Goal: Task Accomplishment & Management: Complete application form

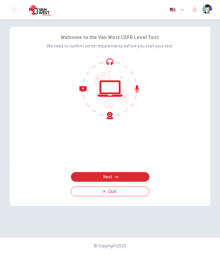
click at [93, 174] on button "Next" at bounding box center [110, 177] width 78 height 10
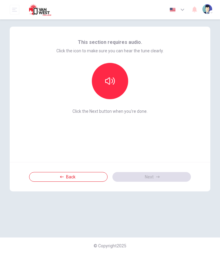
click at [80, 112] on span "Click the Next button when you’re done." at bounding box center [109, 111] width 107 height 5
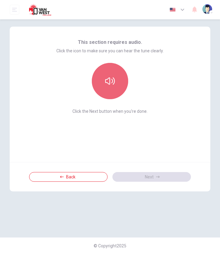
click at [105, 89] on button "button" at bounding box center [110, 81] width 36 height 36
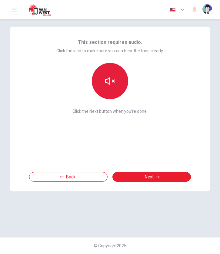
click at [105, 89] on button "button" at bounding box center [110, 81] width 36 height 36
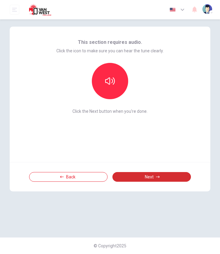
click at [135, 176] on button "Next" at bounding box center [151, 177] width 78 height 10
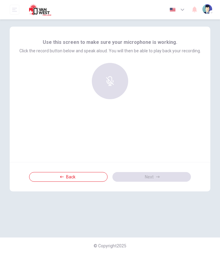
click at [111, 89] on div at bounding box center [109, 81] width 65 height 36
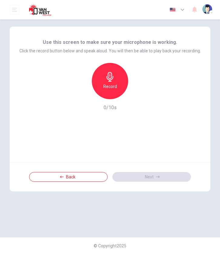
click at [110, 82] on div "Record" at bounding box center [110, 81] width 36 height 36
click at [110, 82] on div "Stop" at bounding box center [110, 81] width 36 height 36
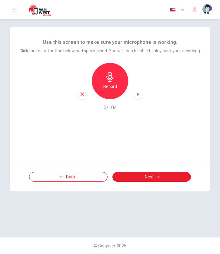
click at [136, 91] on div "button" at bounding box center [138, 94] width 10 height 10
click at [138, 93] on icon "button" at bounding box center [138, 94] width 6 height 6
click at [100, 121] on div "Use this screen to make sure your microphone is working. Click the record butto…" at bounding box center [110, 94] width 200 height 135
click at [115, 71] on div "Record" at bounding box center [110, 81] width 36 height 36
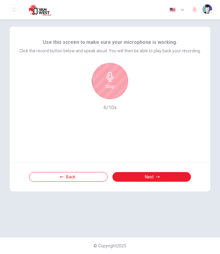
click at [111, 88] on h6 "Stop" at bounding box center [109, 86] width 9 height 7
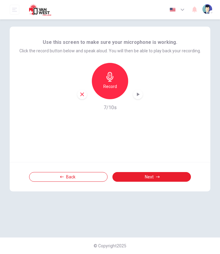
click at [138, 93] on icon "button" at bounding box center [138, 94] width 6 height 6
click at [138, 94] on icon "button" at bounding box center [137, 94] width 4 height 5
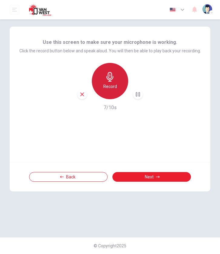
click at [114, 90] on div "Record" at bounding box center [110, 81] width 36 height 36
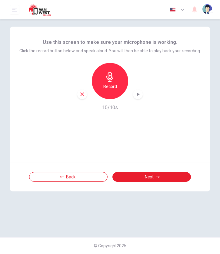
click at [135, 95] on icon "button" at bounding box center [138, 94] width 6 height 6
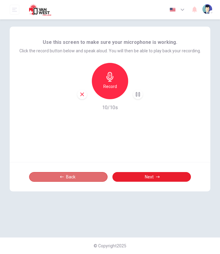
click at [87, 176] on button "Back" at bounding box center [68, 177] width 78 height 10
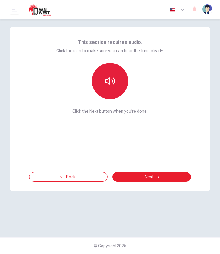
click at [114, 91] on button "button" at bounding box center [110, 81] width 36 height 36
click at [113, 93] on button "button" at bounding box center [110, 81] width 36 height 36
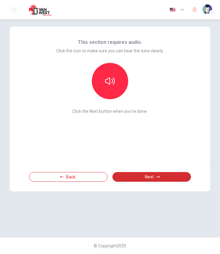
click at [156, 179] on button "Next" at bounding box center [151, 177] width 78 height 10
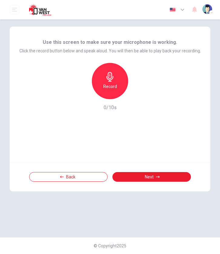
click at [108, 84] on h6 "Record" at bounding box center [110, 86] width 14 height 7
click at [136, 94] on icon "button" at bounding box center [138, 94] width 6 height 6
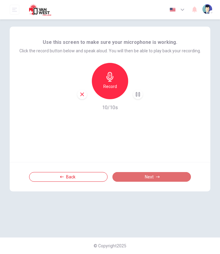
click at [128, 173] on button "Next" at bounding box center [151, 177] width 78 height 10
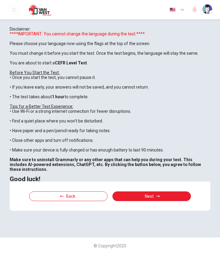
scroll to position [45, 0]
click at [130, 201] on button "Next" at bounding box center [151, 196] width 78 height 10
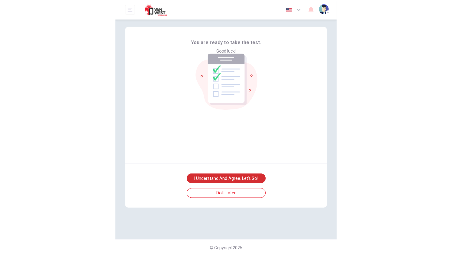
scroll to position [0, 0]
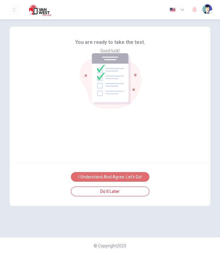
click at [112, 176] on button "I understand and agree. Let’s go!" at bounding box center [110, 177] width 78 height 10
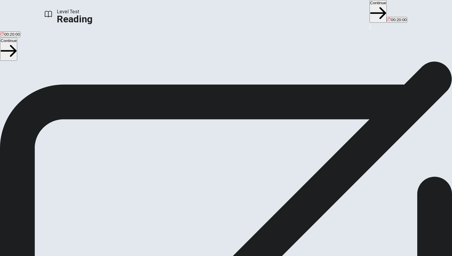
scroll to position [2, 0]
click at [219, 11] on button "Continue" at bounding box center [378, 11] width 17 height 23
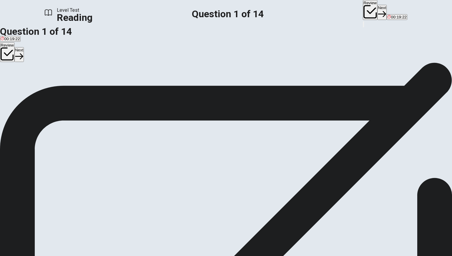
scroll to position [38, 0]
click at [110, 73] on span "Fast internet and streaming platforms" at bounding box center [143, 71] width 67 height 5
click at [219, 12] on button "Next" at bounding box center [382, 12] width 9 height 15
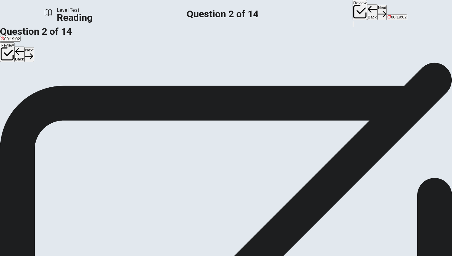
click at [47, 73] on span "Challenging" at bounding box center [36, 71] width 21 height 5
click at [219, 10] on button "Next" at bounding box center [382, 12] width 9 height 15
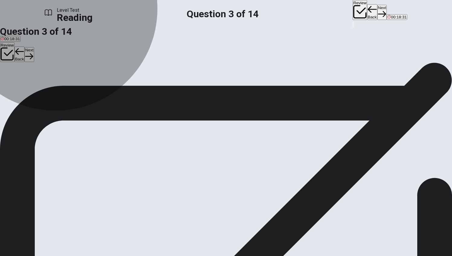
click at [111, 73] on span "They have coaches and practice schedules" at bounding box center [78, 71] width 77 height 5
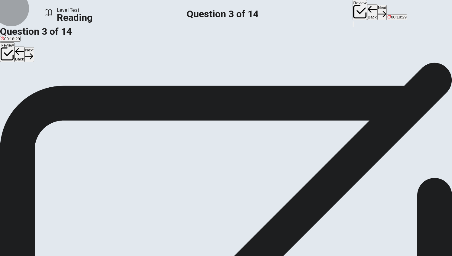
click at [219, 13] on button "Next" at bounding box center [382, 12] width 9 height 15
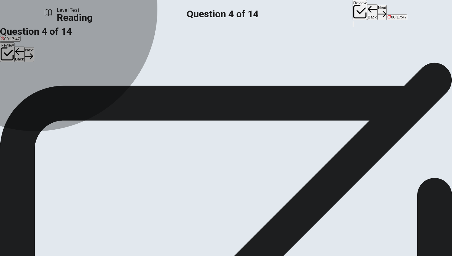
click at [109, 70] on span "Players need to practice for many hours every day" at bounding box center [154, 68] width 90 height 5
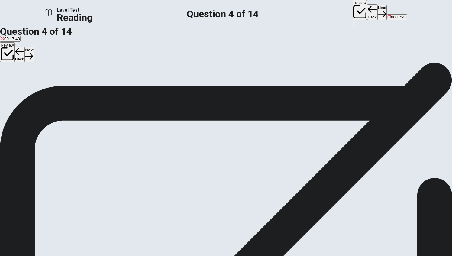
click at [219, 13] on button "Next" at bounding box center [382, 12] width 9 height 15
click at [67, 66] on span "Game designer" at bounding box center [53, 63] width 28 height 5
click at [219, 8] on button "Next" at bounding box center [382, 12] width 9 height 15
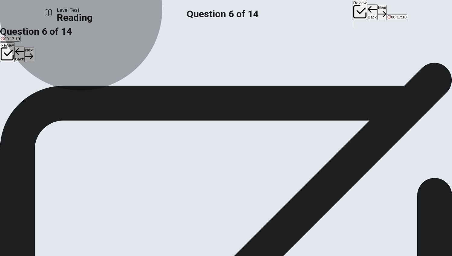
click at [106, 66] on span "By streaming their gameplay online" at bounding box center [74, 63] width 63 height 5
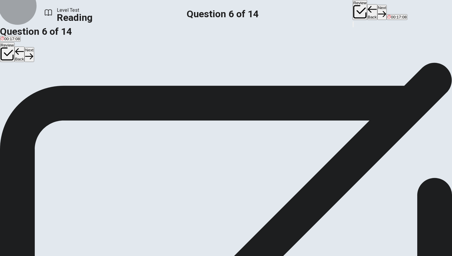
click at [219, 10] on button "Next" at bounding box center [382, 12] width 9 height 15
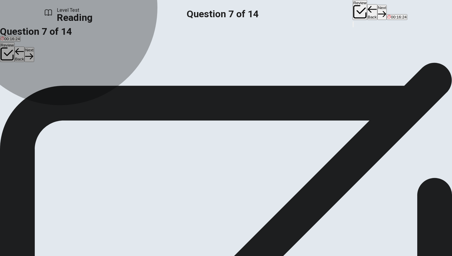
click at [71, 61] on span "It will likely continue to grow and evolve" at bounding box center [36, 63] width 70 height 5
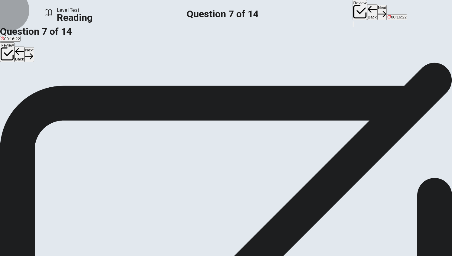
click at [219, 15] on button "Next" at bounding box center [382, 12] width 9 height 15
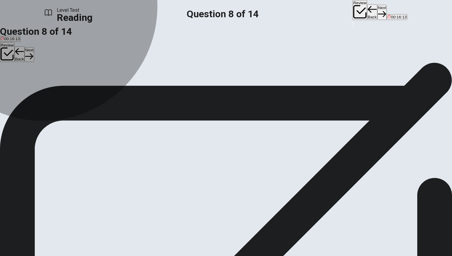
click at [63, 66] on span "Is now considered a real job option" at bounding box center [32, 63] width 62 height 5
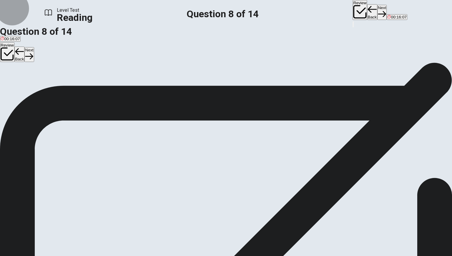
click at [219, 13] on button "Next" at bounding box center [382, 12] width 9 height 15
click at [114, 66] on span "Esports teams are managed in a professional manner similar to traditional sport…" at bounding box center [192, 63] width 156 height 5
click at [219, 16] on button "Next" at bounding box center [382, 12] width 9 height 15
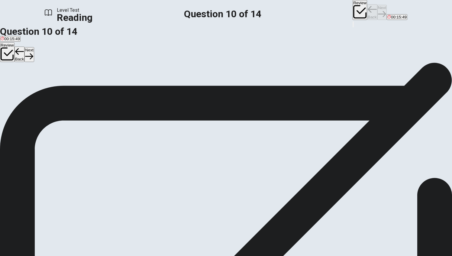
scroll to position [117, 0]
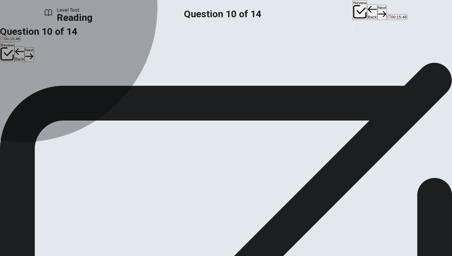
click at [38, 66] on span "Hopeful" at bounding box center [31, 63] width 14 height 5
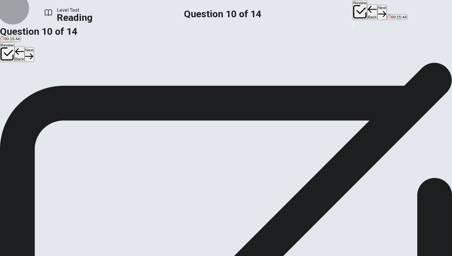
click at [219, 12] on button "Next" at bounding box center [382, 12] width 9 height 15
click at [219, 173] on input at bounding box center [193, 176] width 52 height 6
click at [219, 11] on button "Next" at bounding box center [382, 12] width 9 height 15
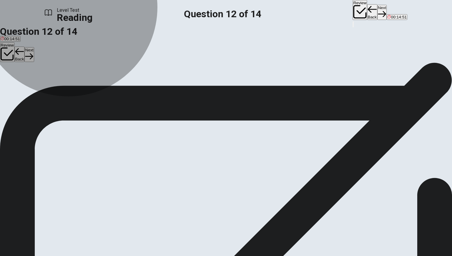
click at [168, 66] on span "They attract large audiences both in person and online." at bounding box center [217, 63] width 98 height 5
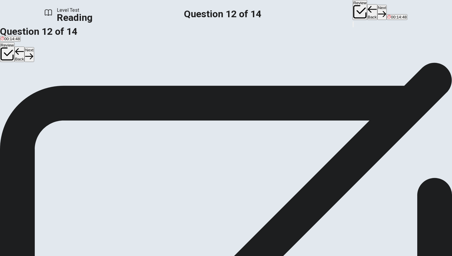
click at [219, 14] on button "Next" at bounding box center [382, 12] width 9 height 15
click at [219, 66] on span "By making it easy for fans to watch matches and follow players." at bounding box center [299, 63] width 113 height 5
click at [219, 10] on button "Next" at bounding box center [382, 12] width 9 height 15
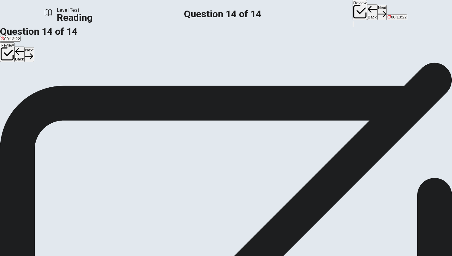
drag, startPoint x: 308, startPoint y: 58, endPoint x: 282, endPoint y: 62, distance: 26.6
click at [219, 85] on span "Directions: An introductory sentence for a brief summary of the passage is prov…" at bounding box center [221, 91] width 443 height 13
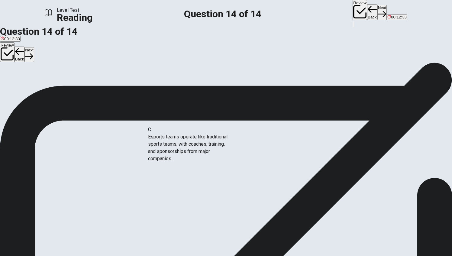
drag, startPoint x: 67, startPoint y: 151, endPoint x: 176, endPoint y: 145, distance: 108.7
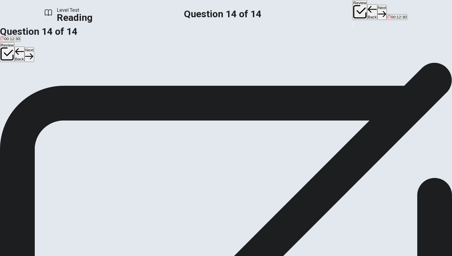
scroll to position [115, 0]
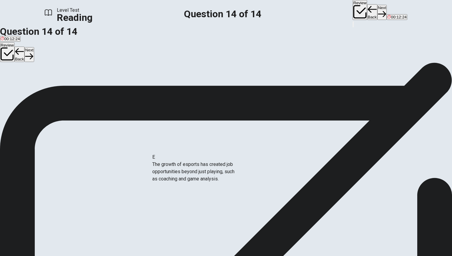
drag, startPoint x: 67, startPoint y: 163, endPoint x: 206, endPoint y: 172, distance: 139.4
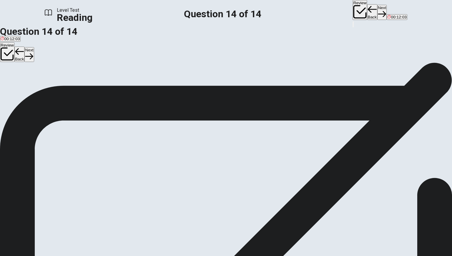
scroll to position [134, 0]
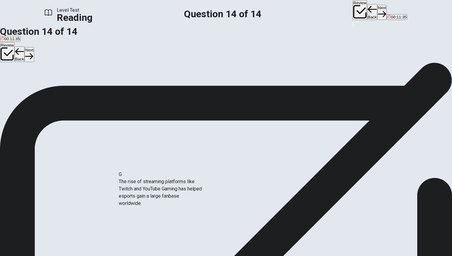
drag, startPoint x: 66, startPoint y: 197, endPoint x: 173, endPoint y: 194, distance: 106.5
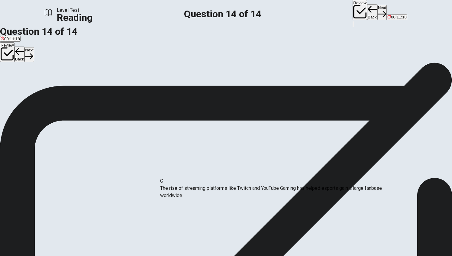
scroll to position [0, 0]
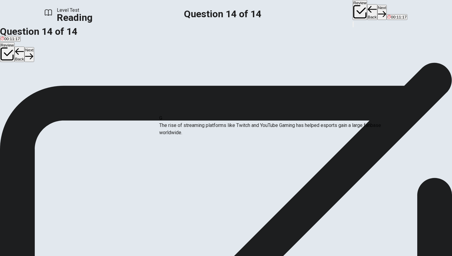
drag, startPoint x: 168, startPoint y: 197, endPoint x: 169, endPoint y: 125, distance: 71.4
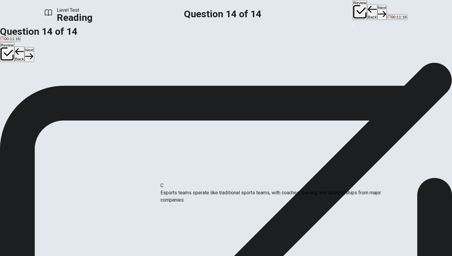
drag, startPoint x: 166, startPoint y: 140, endPoint x: 169, endPoint y: 208, distance: 68.7
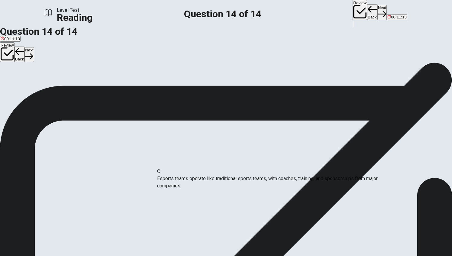
drag, startPoint x: 169, startPoint y: 139, endPoint x: 167, endPoint y: 200, distance: 60.8
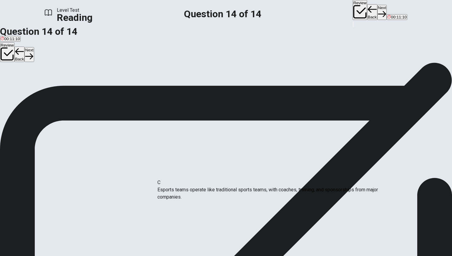
drag, startPoint x: 170, startPoint y: 137, endPoint x: 170, endPoint y: 187, distance: 50.5
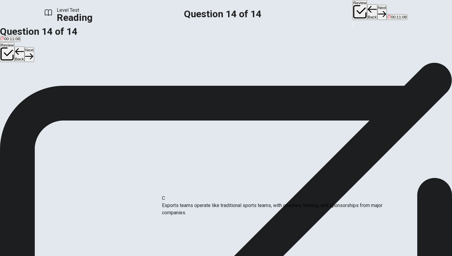
drag, startPoint x: 165, startPoint y: 133, endPoint x: 169, endPoint y: 209, distance: 76.0
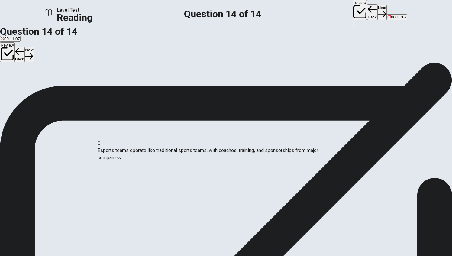
drag, startPoint x: 169, startPoint y: 140, endPoint x: 107, endPoint y: 156, distance: 63.4
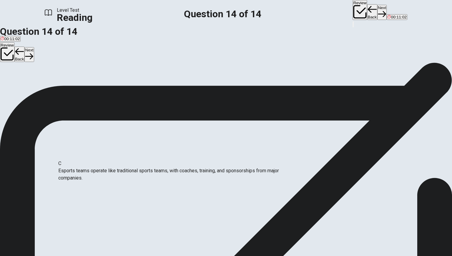
drag, startPoint x: 167, startPoint y: 138, endPoint x: 65, endPoint y: 174, distance: 108.2
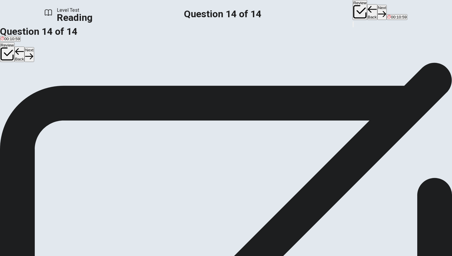
scroll to position [59, 0]
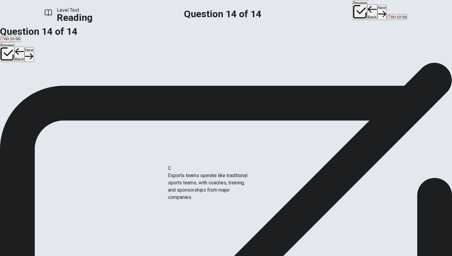
drag, startPoint x: 65, startPoint y: 178, endPoint x: 181, endPoint y: 189, distance: 116.6
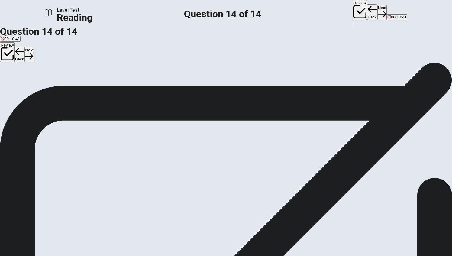
scroll to position [0, 0]
drag, startPoint x: 168, startPoint y: 140, endPoint x: 171, endPoint y: 211, distance: 70.8
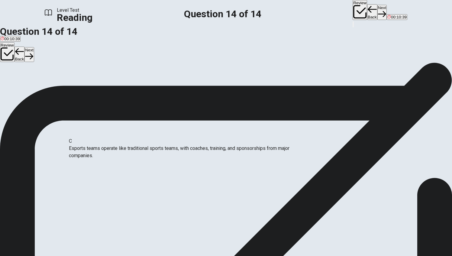
drag, startPoint x: 167, startPoint y: 139, endPoint x: 60, endPoint y: 158, distance: 108.8
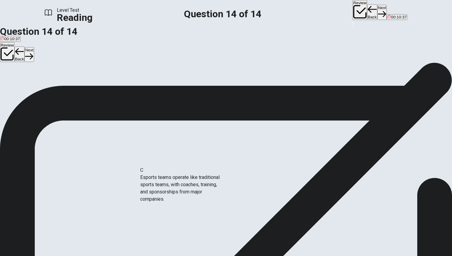
scroll to position [15, 0]
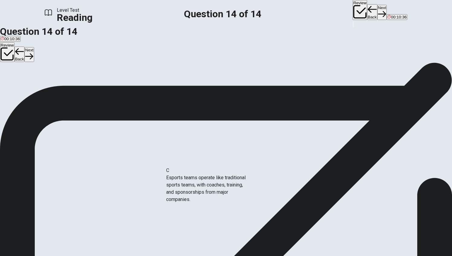
drag, startPoint x: 66, startPoint y: 179, endPoint x: 183, endPoint y: 193, distance: 117.8
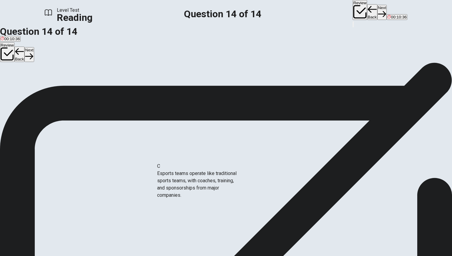
scroll to position [1, 0]
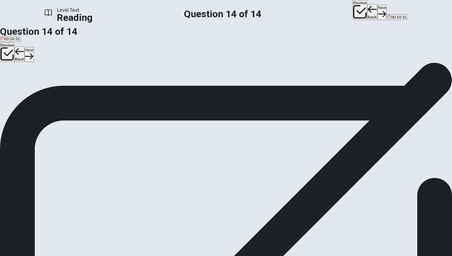
click at [219, 11] on button "Next" at bounding box center [382, 12] width 9 height 15
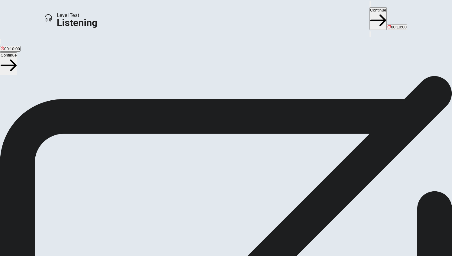
scroll to position [34, 0]
click at [219, 14] on button "Continue" at bounding box center [378, 18] width 17 height 23
click at [219, 12] on button "Continue" at bounding box center [378, 18] width 17 height 23
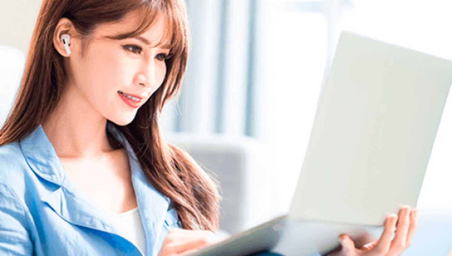
click at [219, 69] on div "Listen to this clip about a Video Game, then answer the questions. You can take…" at bounding box center [226, 69] width 452 height 0
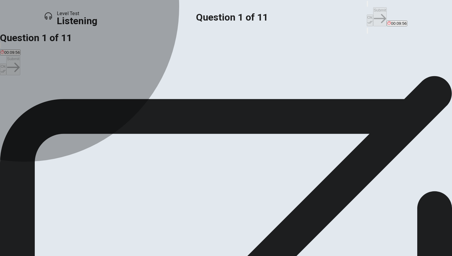
click at [109, 100] on span "A video game that was recently released." at bounding box center [72, 98] width 73 height 5
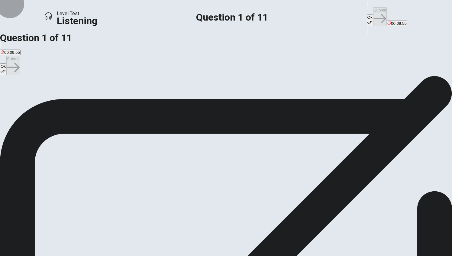
click at [219, 15] on button "Ok" at bounding box center [370, 21] width 6 height 12
click at [109, 100] on span "A video game that was recently released." at bounding box center [72, 98] width 73 height 5
click at [219, 15] on button "Ok" at bounding box center [370, 21] width 6 height 12
click at [219, 7] on button "Submit" at bounding box center [380, 16] width 14 height 19
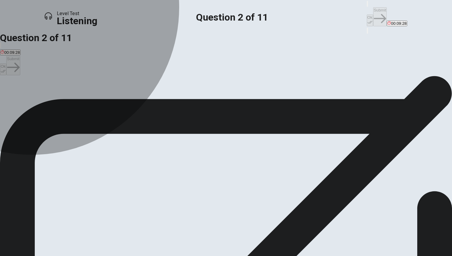
click at [121, 100] on span "The character customization and upgrades." at bounding box center [82, 98] width 77 height 5
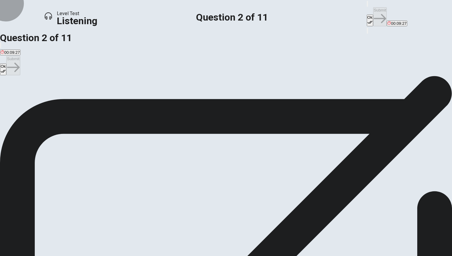
click at [219, 15] on button "Ok" at bounding box center [370, 21] width 6 height 12
click at [219, 11] on button "Submit" at bounding box center [380, 16] width 14 height 19
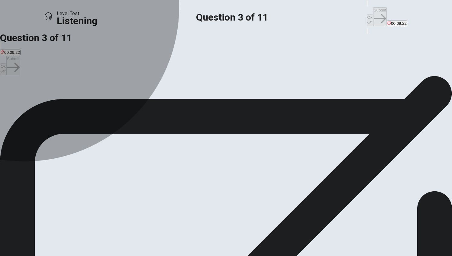
click at [14, 96] on span "Ranger" at bounding box center [7, 98] width 13 height 5
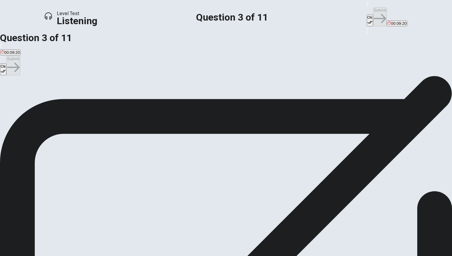
click at [219, 21] on icon "button" at bounding box center [370, 22] width 5 height 3
click at [219, 7] on button "Submit" at bounding box center [380, 16] width 14 height 19
click at [165, 100] on span "The special moves of the Warrior class." at bounding box center [130, 98] width 70 height 5
click at [93, 100] on span "The storyline." at bounding box center [81, 98] width 24 height 5
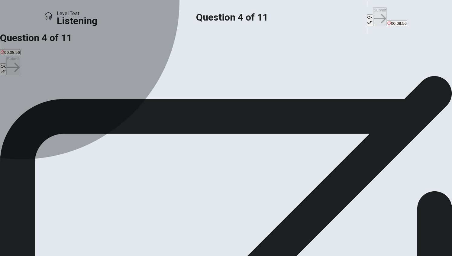
click at [157, 101] on button "D The special moves of the Warrior class." at bounding box center [130, 95] width 72 height 10
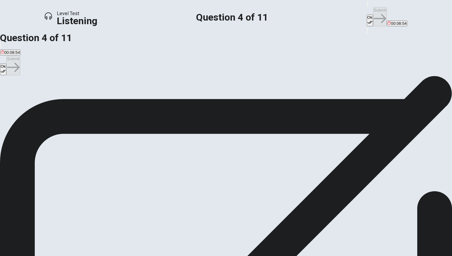
click at [219, 15] on button "Ok" at bounding box center [370, 21] width 6 height 12
click at [219, 11] on button "Submit" at bounding box center [380, 16] width 14 height 19
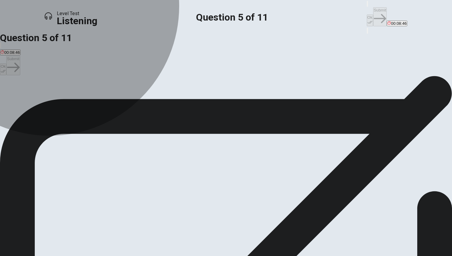
click at [116, 100] on span "Tey are stuck on a boss battle." at bounding box center [89, 98] width 54 height 5
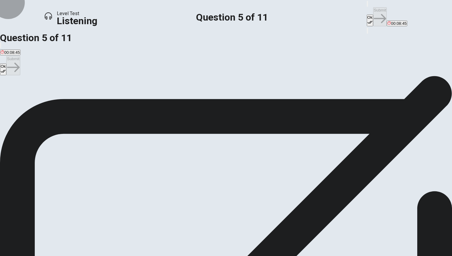
click at [219, 15] on button "Ok" at bounding box center [370, 21] width 6 height 12
click at [219, 7] on button "Submit" at bounding box center [380, 16] width 14 height 19
click at [180, 100] on span "They are difficult but satisfying to beat." at bounding box center [192, 98] width 69 height 5
click at [219, 15] on button "Ok" at bounding box center [370, 21] width 6 height 12
click at [219, 8] on button "Submit" at bounding box center [380, 16] width 14 height 19
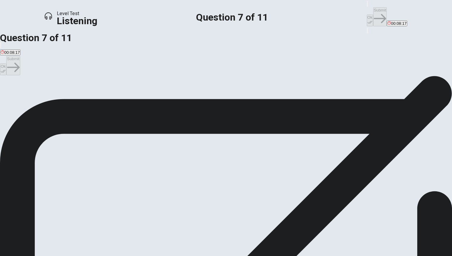
click at [144, 100] on span "Seeing what updates the developers will add." at bounding box center [103, 98] width 81 height 5
click at [219, 15] on button "Ok" at bounding box center [370, 21] width 6 height 12
click at [219, 8] on button "Submit" at bounding box center [380, 16] width 14 height 19
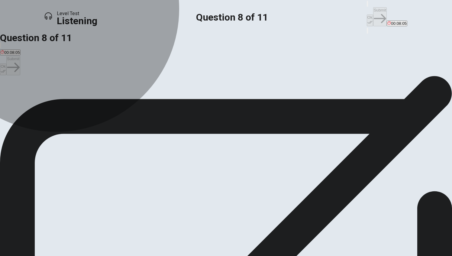
click at [171, 100] on span "They are enjoying it and are eager to continue playing." at bounding box center [122, 98] width 97 height 5
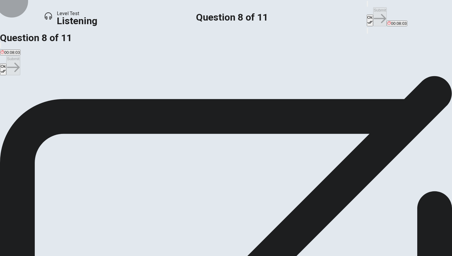
click at [219, 15] on button "Ok" at bounding box center [370, 21] width 6 height 12
click at [219, 9] on button "Submit" at bounding box center [380, 16] width 14 height 19
click at [219, 15] on button "Ok" at bounding box center [370, 21] width 6 height 12
click at [219, 7] on button "Submit" at bounding box center [380, 16] width 14 height 19
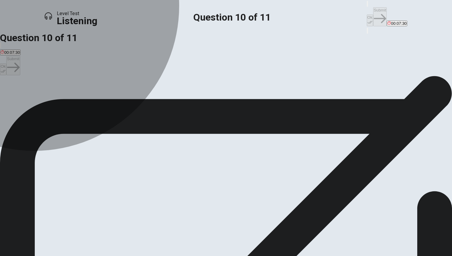
click at [170, 100] on span "The detailed skill tree with many options." at bounding box center [175, 98] width 73 height 5
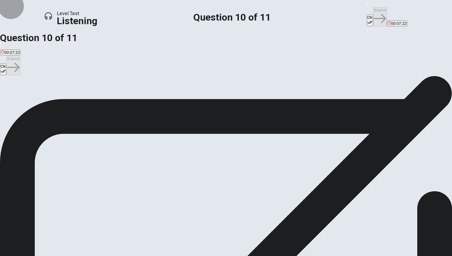
click at [219, 15] on button "Ok" at bounding box center [370, 21] width 6 height 12
click at [219, 11] on button "Submit" at bounding box center [380, 16] width 14 height 19
click at [203, 100] on span "Discovering what happens next in the storyline after a plot twist." at bounding box center [260, 98] width 114 height 5
click at [219, 15] on button "Ok" at bounding box center [370, 21] width 6 height 12
click at [219, 7] on button "Submit" at bounding box center [380, 16] width 14 height 19
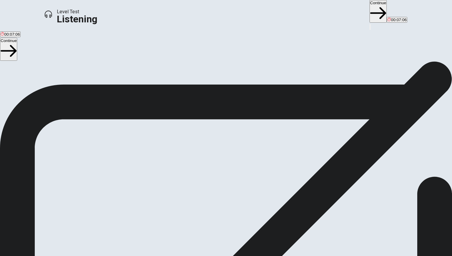
click at [219, 7] on button "Continue" at bounding box center [378, 11] width 17 height 23
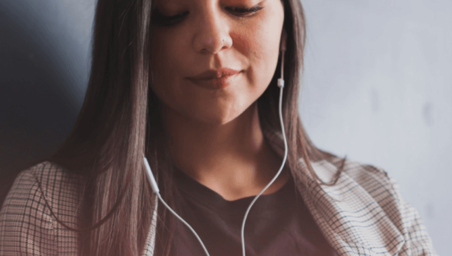
scroll to position [28, 0]
click at [219, 7] on button "Continue" at bounding box center [398, 18] width 17 height 23
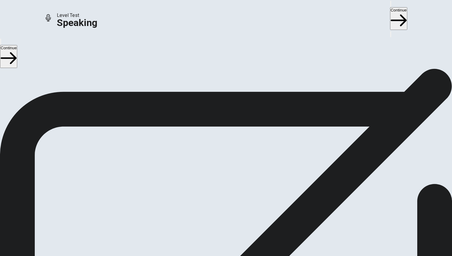
click at [219, 166] on icon "Play Audio" at bounding box center [223, 169] width 6 height 7
click at [219, 10] on button "Continue" at bounding box center [398, 18] width 17 height 23
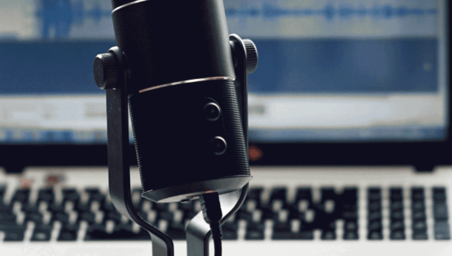
click at [219, 9] on button "Continue" at bounding box center [398, 18] width 17 height 23
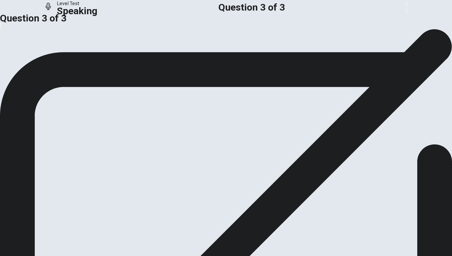
scroll to position [0, 0]
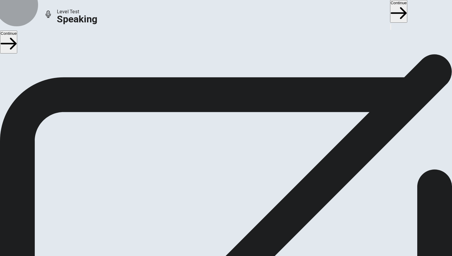
click at [219, 9] on button "Continue" at bounding box center [398, 11] width 17 height 23
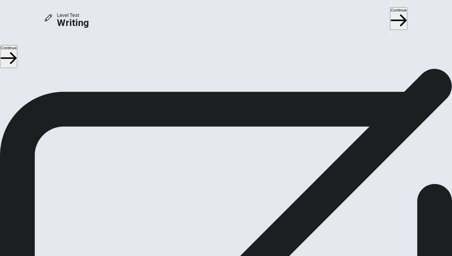
click at [219, 11] on button "Continue" at bounding box center [398, 18] width 17 height 23
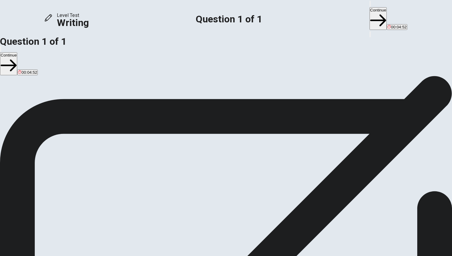
type textarea "Yes, they should introduce meditation or mindfulness sessions. First, students …"
click at [219, 14] on button "Continue" at bounding box center [378, 18] width 17 height 23
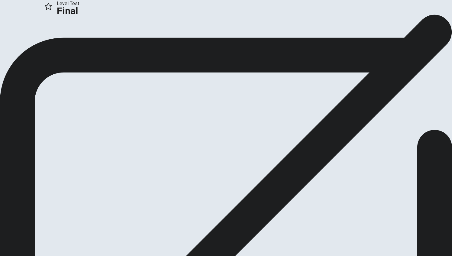
click at [24, 44] on button "Continue" at bounding box center [12, 40] width 24 height 8
